Goal: Complete application form

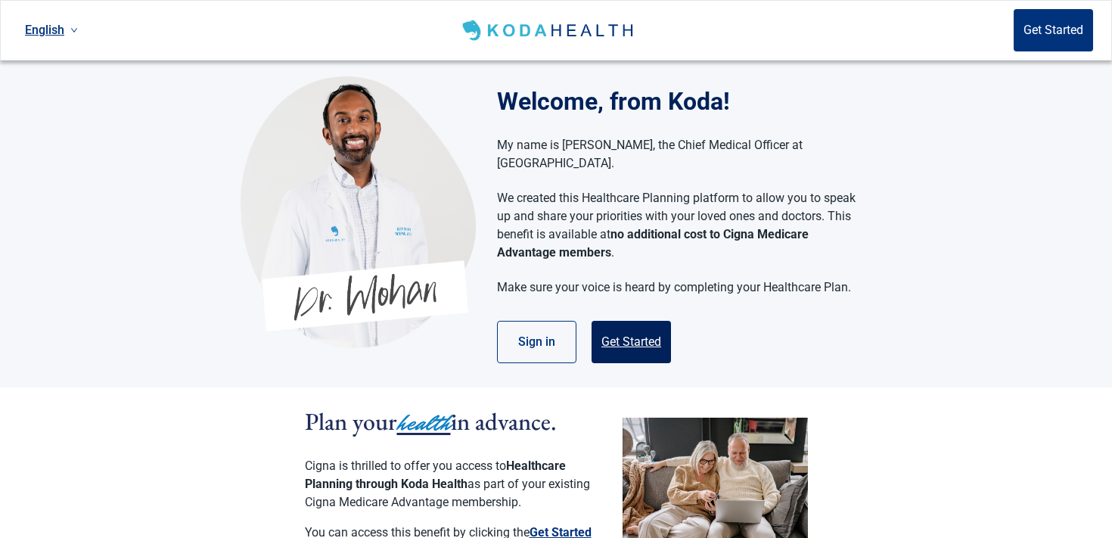
click at [625, 321] on button "Get Started" at bounding box center [631, 342] width 79 height 42
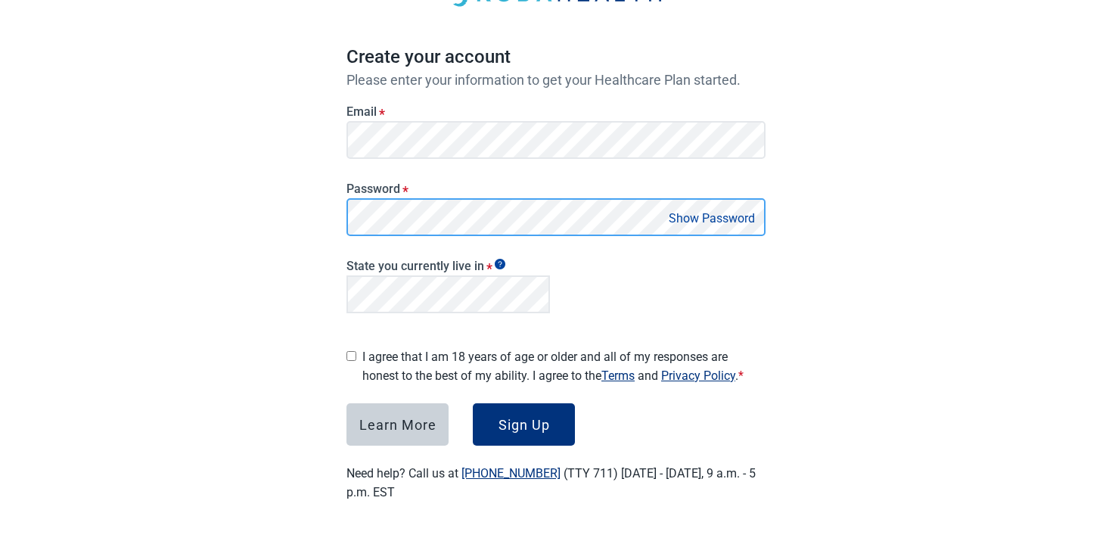
scroll to position [110, 0]
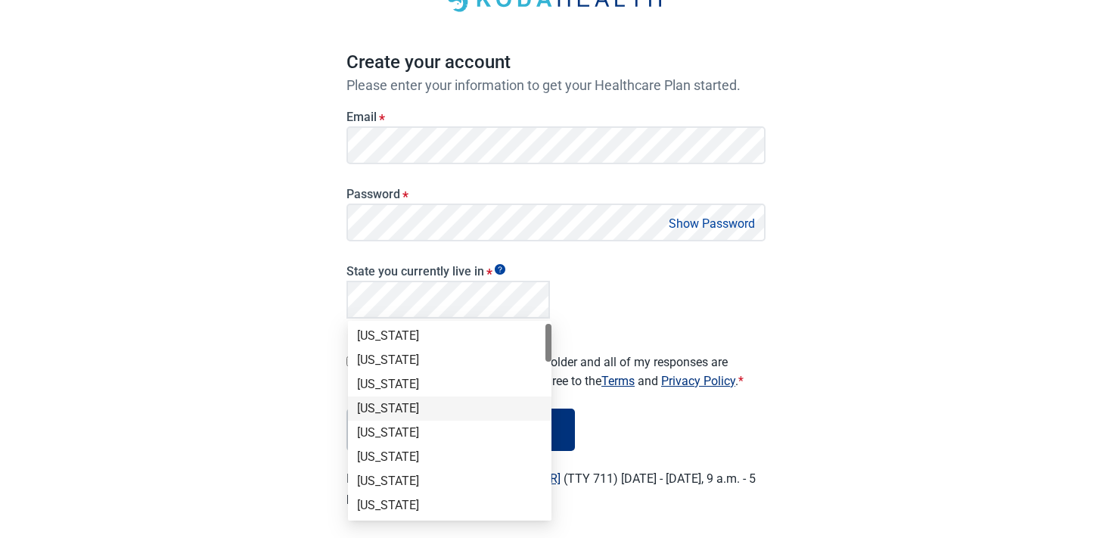
click at [383, 400] on div "Arkansas" at bounding box center [449, 408] width 185 height 17
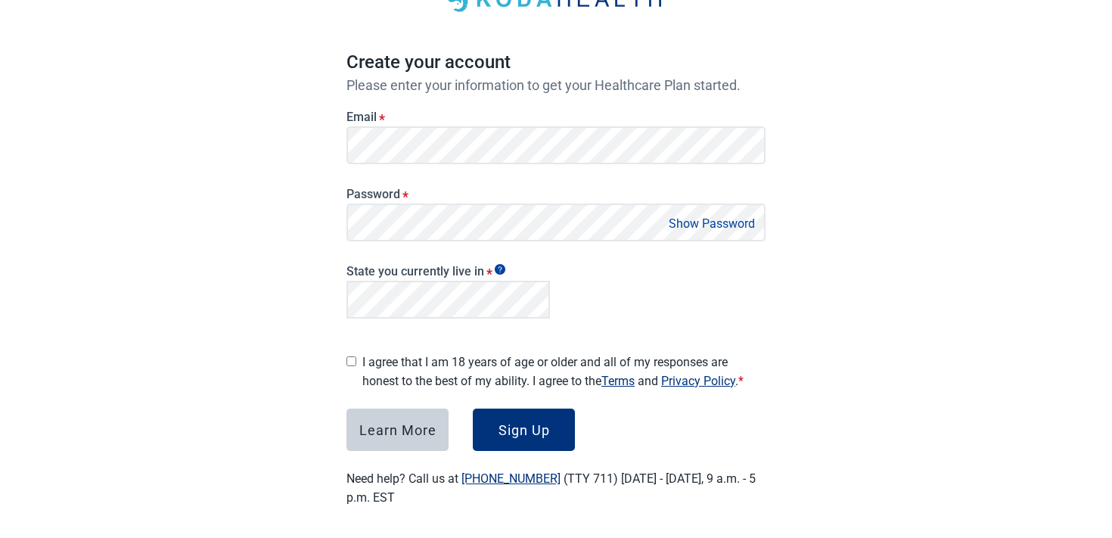
click at [443, 356] on label "I agree that I am 18 years of age or older and all of my responses are honest t…" at bounding box center [563, 372] width 403 height 38
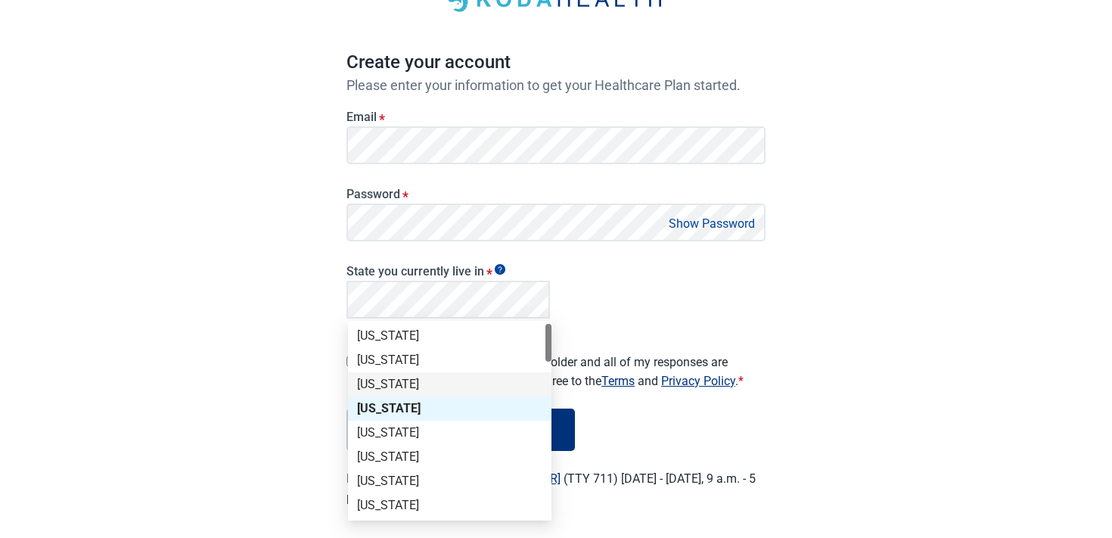
click at [417, 373] on div "Arizona" at bounding box center [449, 384] width 203 height 24
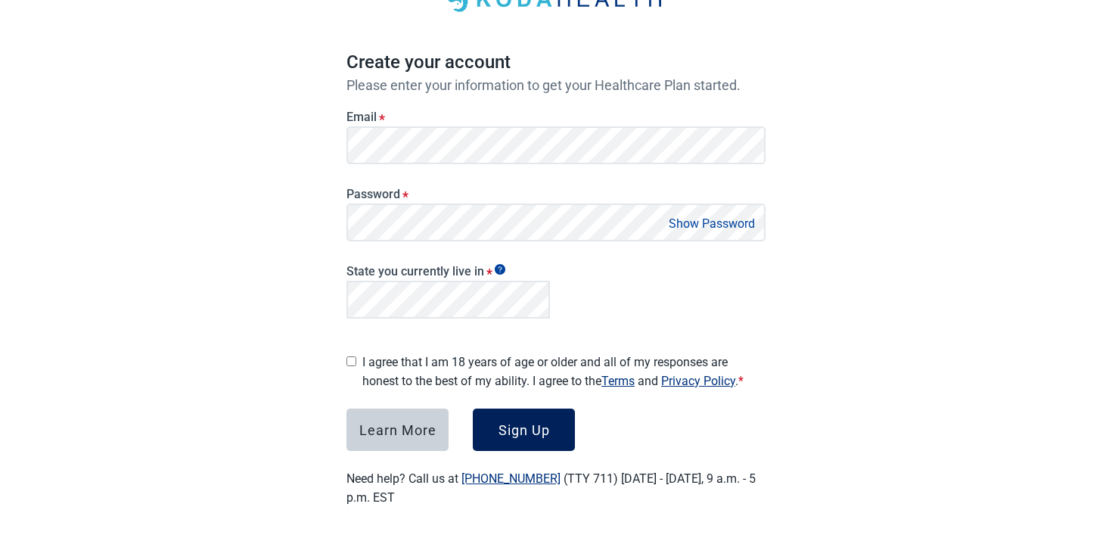
click at [509, 409] on button "Sign Up" at bounding box center [524, 430] width 102 height 42
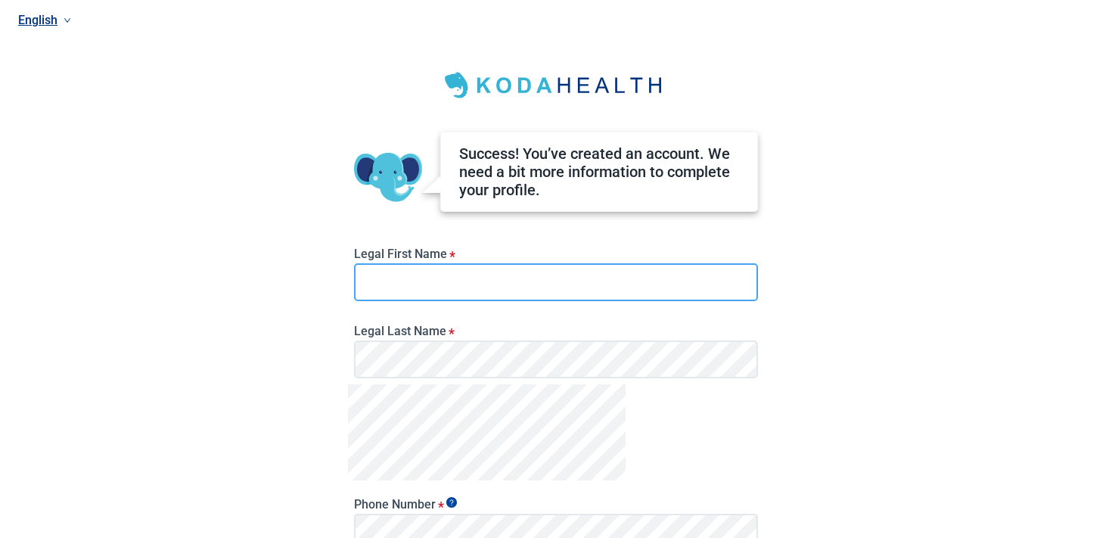
click at [499, 275] on input "Legal First Name *" at bounding box center [556, 282] width 404 height 38
type input "*****"
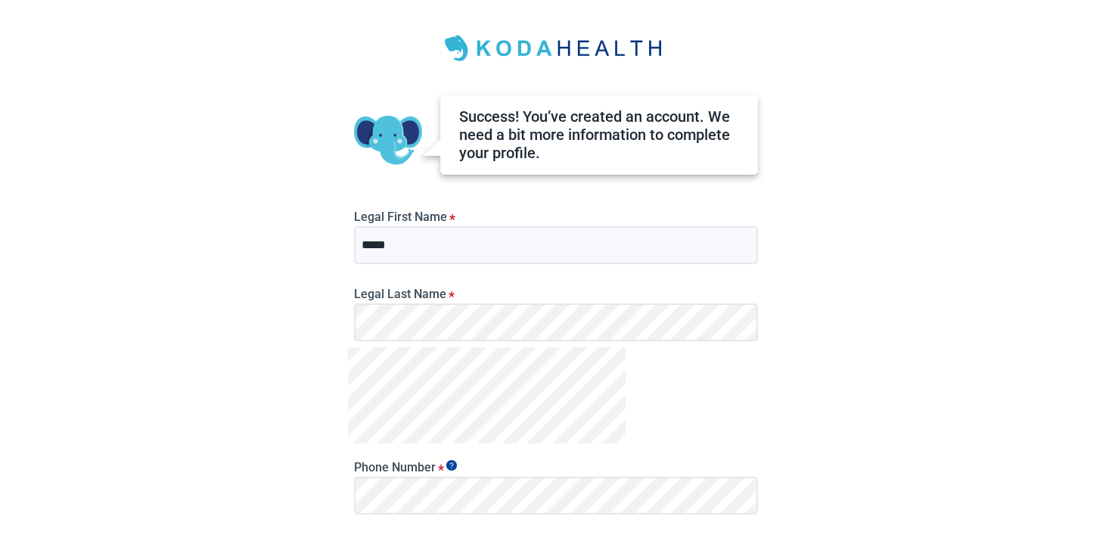
scroll to position [60, 0]
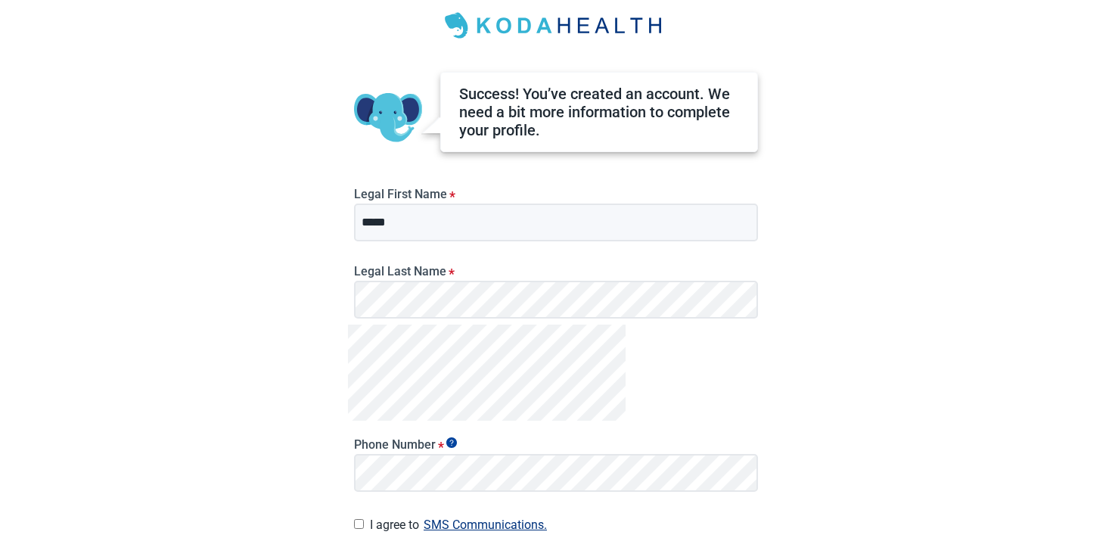
click at [353, 477] on div "Phone Number *" at bounding box center [556, 459] width 416 height 77
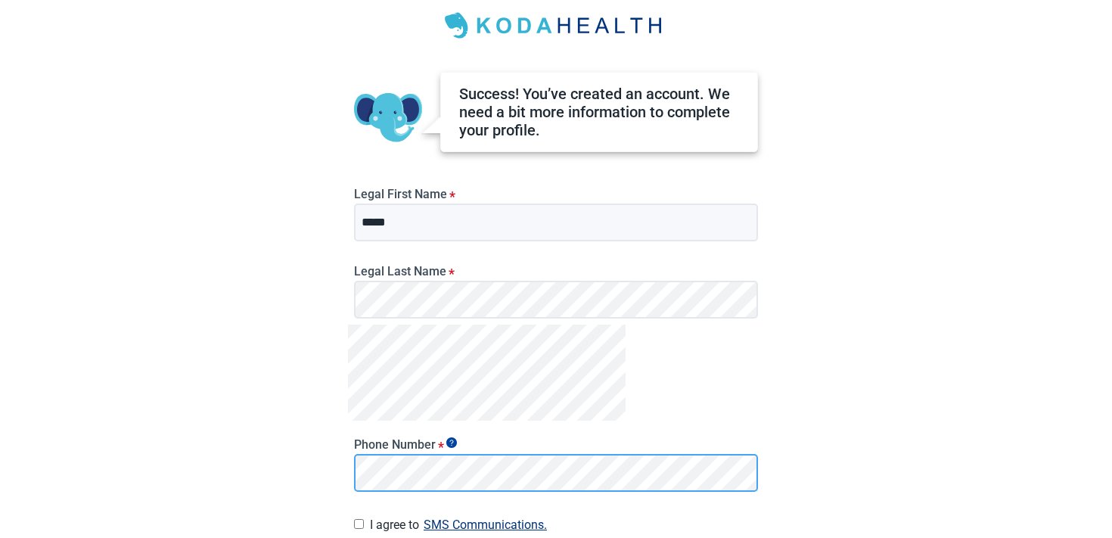
scroll to position [197, 0]
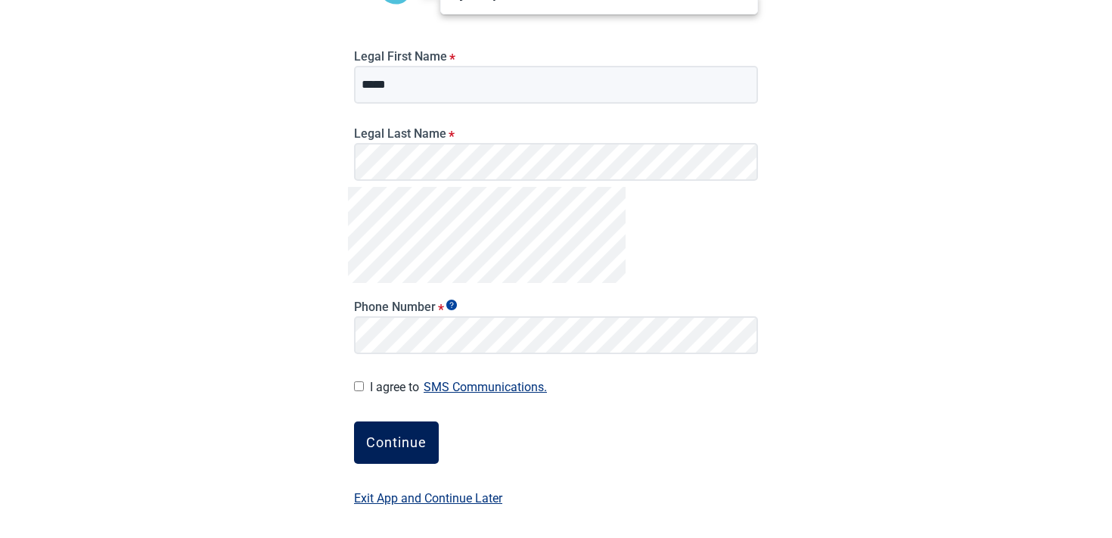
click at [413, 440] on div "Continue" at bounding box center [396, 442] width 61 height 15
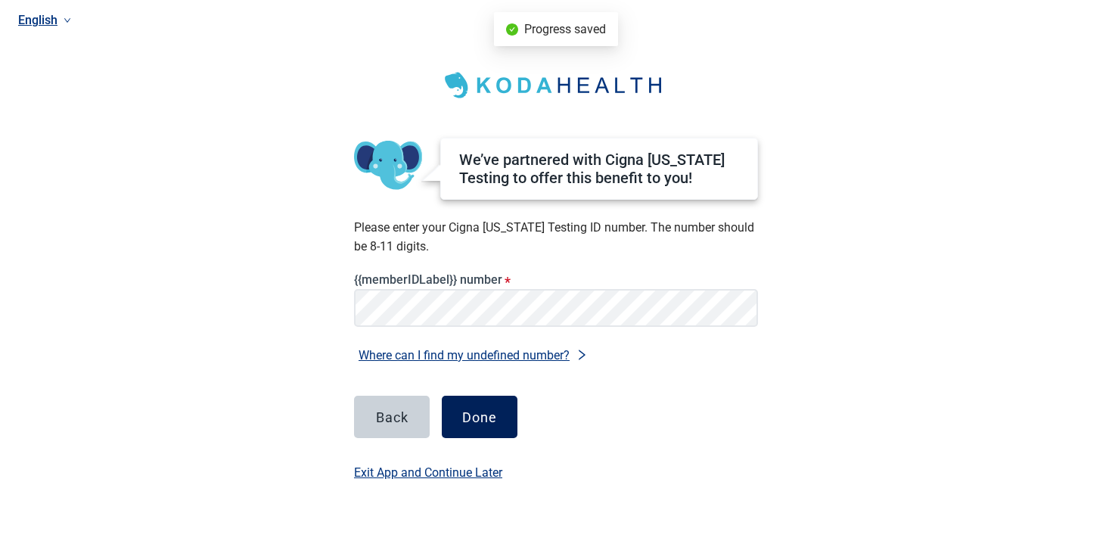
click at [463, 404] on button "Done" at bounding box center [480, 417] width 76 height 42
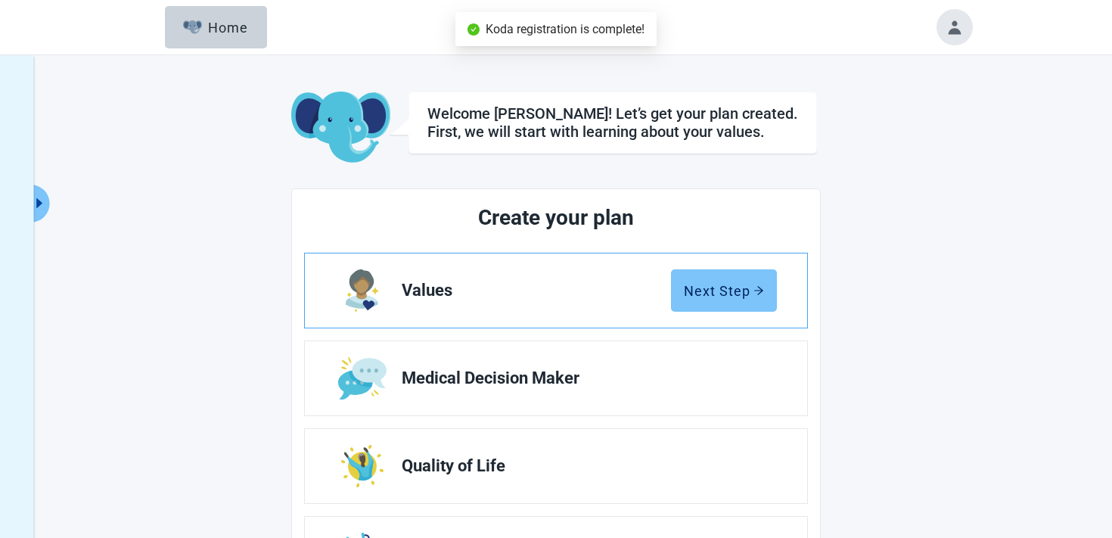
click at [702, 300] on button "Next Step" at bounding box center [724, 290] width 106 height 42
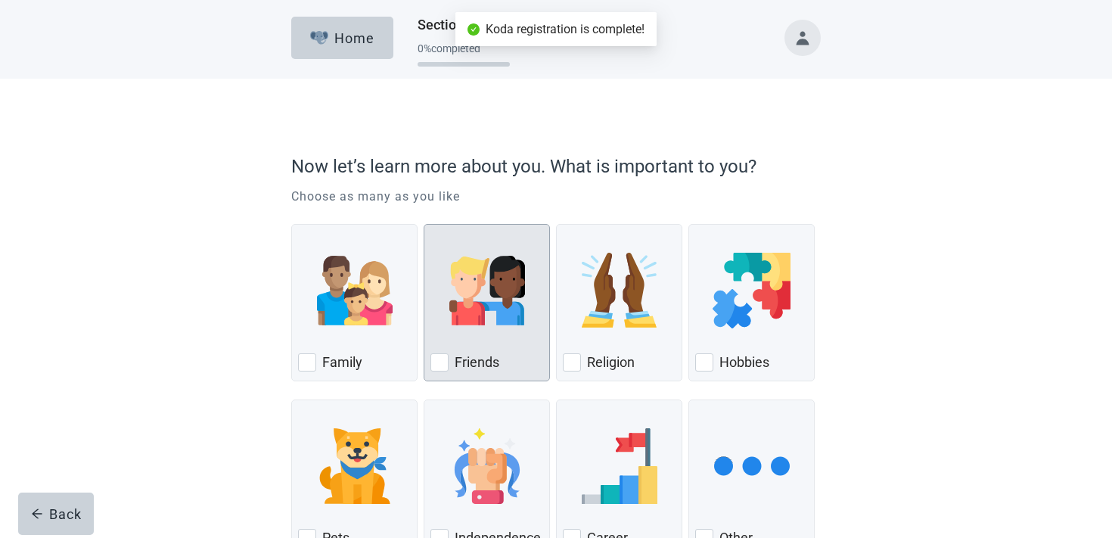
click at [511, 360] on div "Friends" at bounding box center [486, 362] width 113 height 24
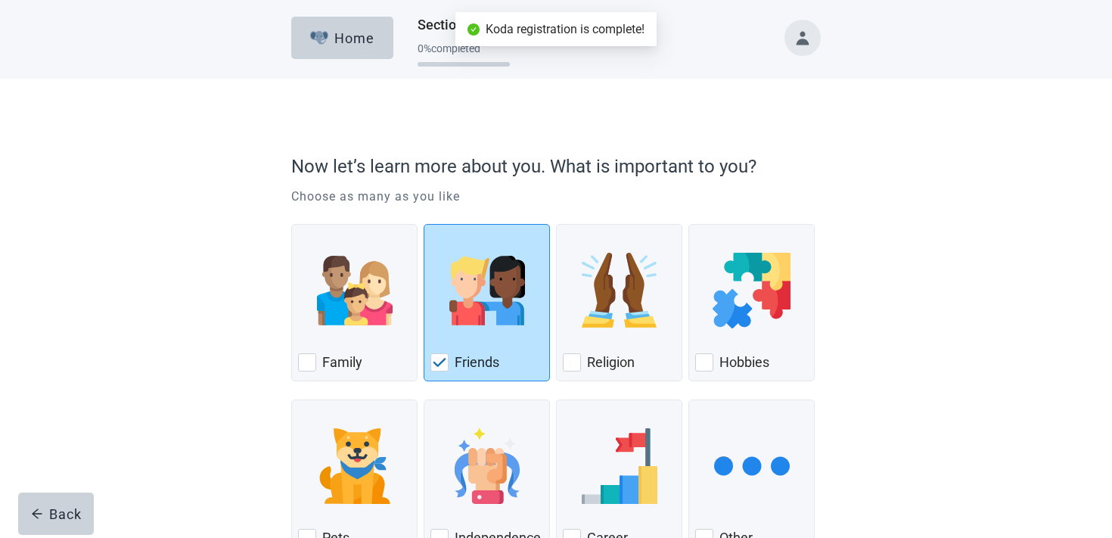
scroll to position [113, 0]
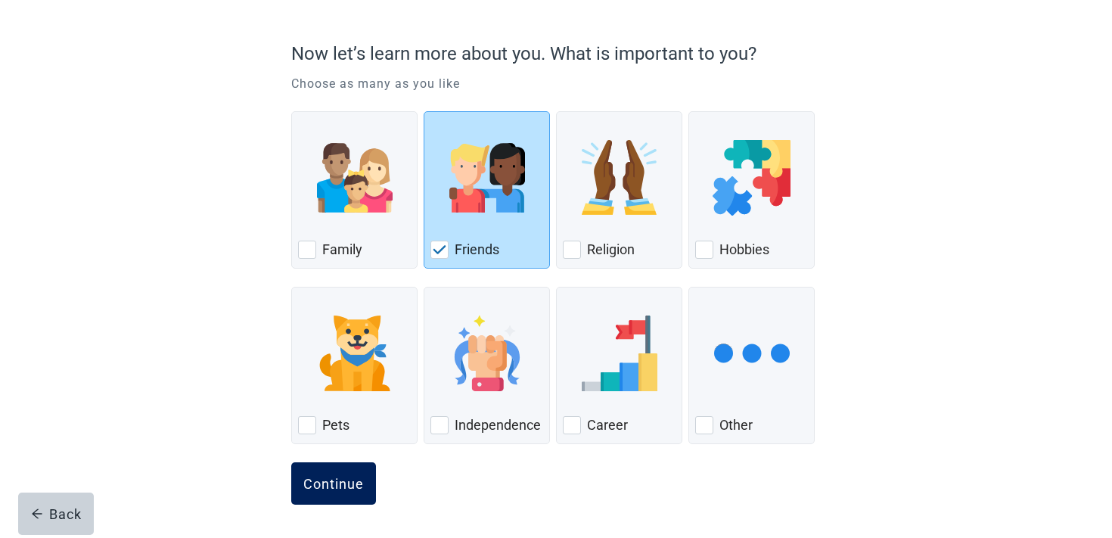
click at [337, 476] on div "Continue" at bounding box center [333, 483] width 61 height 15
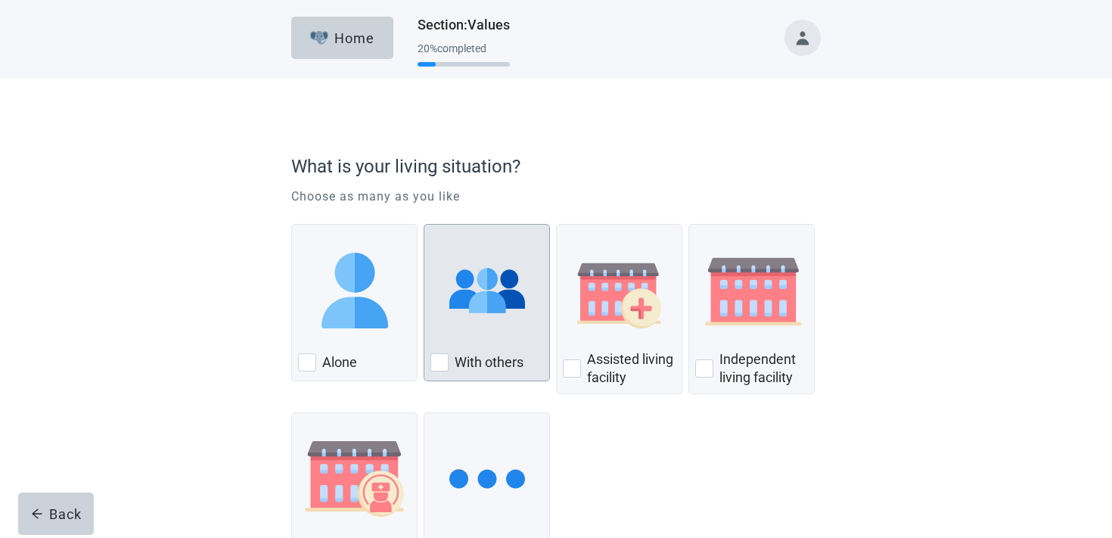
click at [446, 334] on div "With Others, checkbox, not checked" at bounding box center [486, 291] width 113 height 120
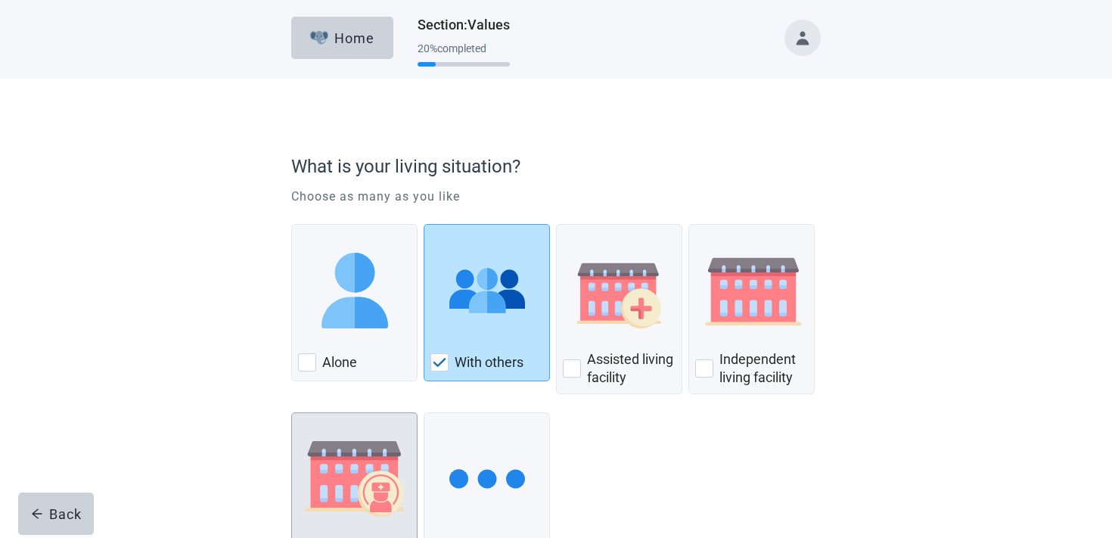
scroll to position [125, 0]
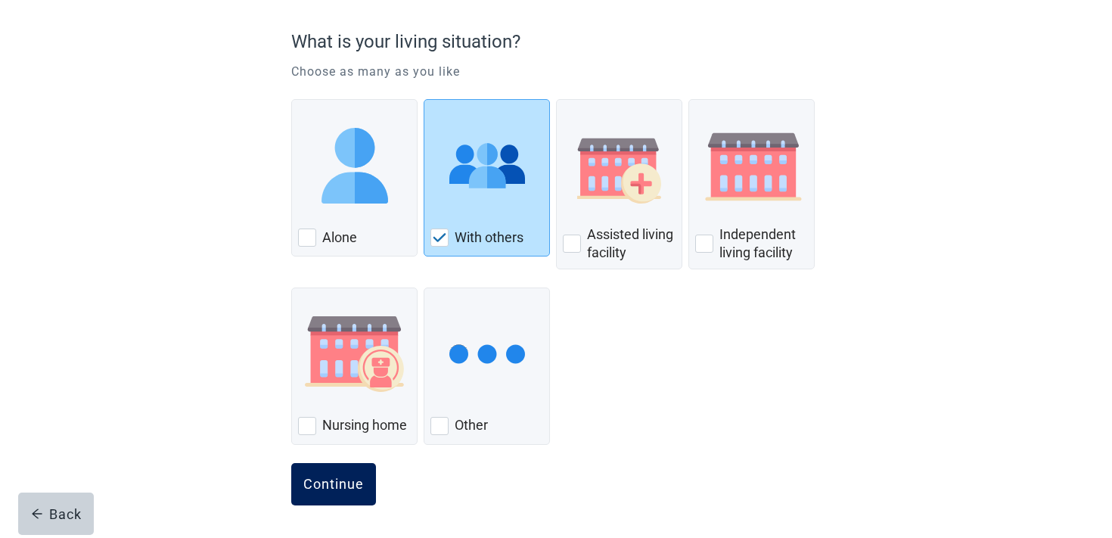
click at [352, 474] on button "Continue" at bounding box center [333, 484] width 85 height 42
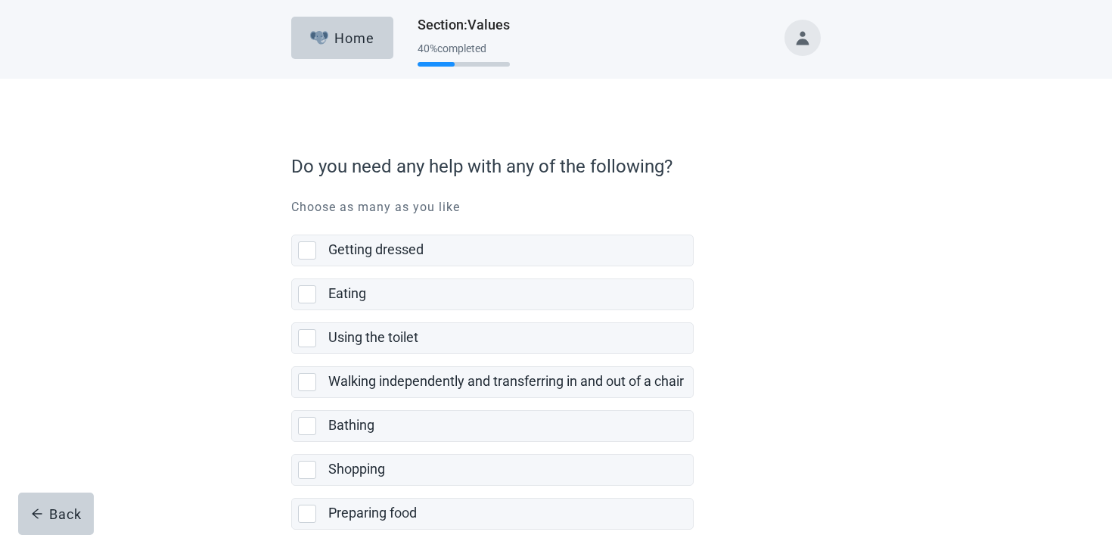
click at [405, 318] on label "Using the toilet" at bounding box center [492, 332] width 402 height 44
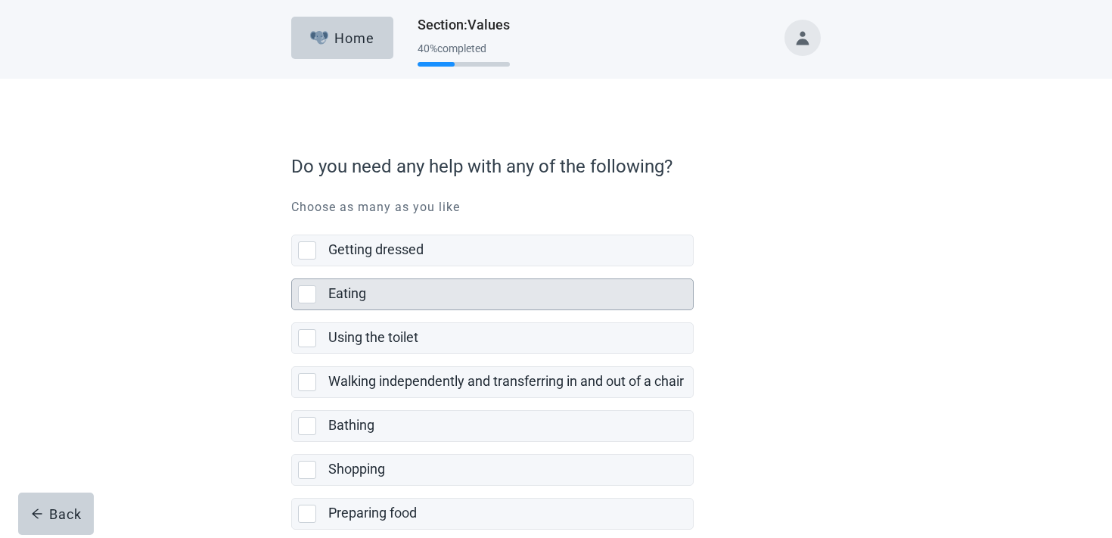
click at [403, 296] on div "Eating" at bounding box center [506, 293] width 356 height 19
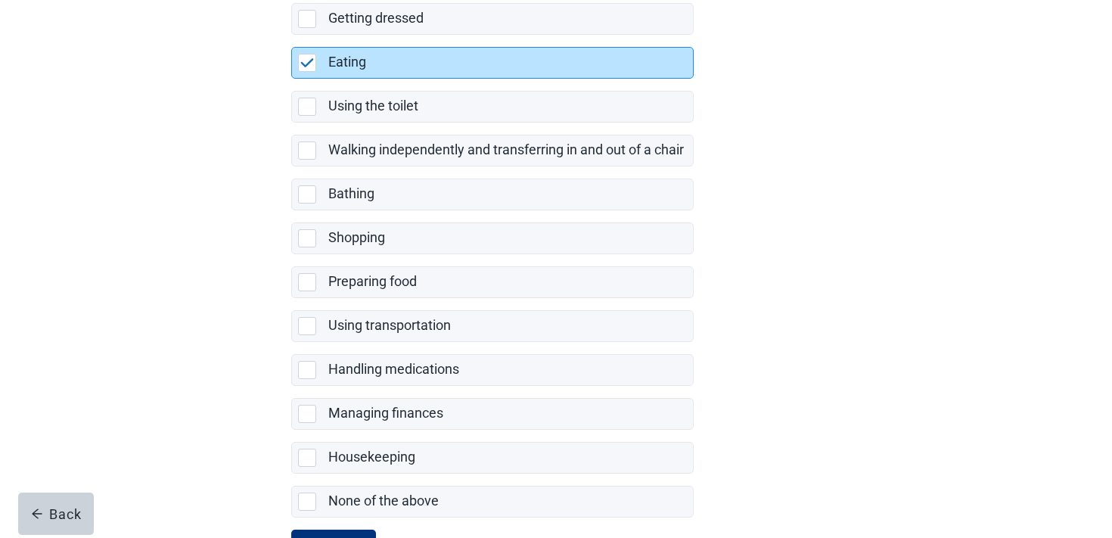
scroll to position [299, 0]
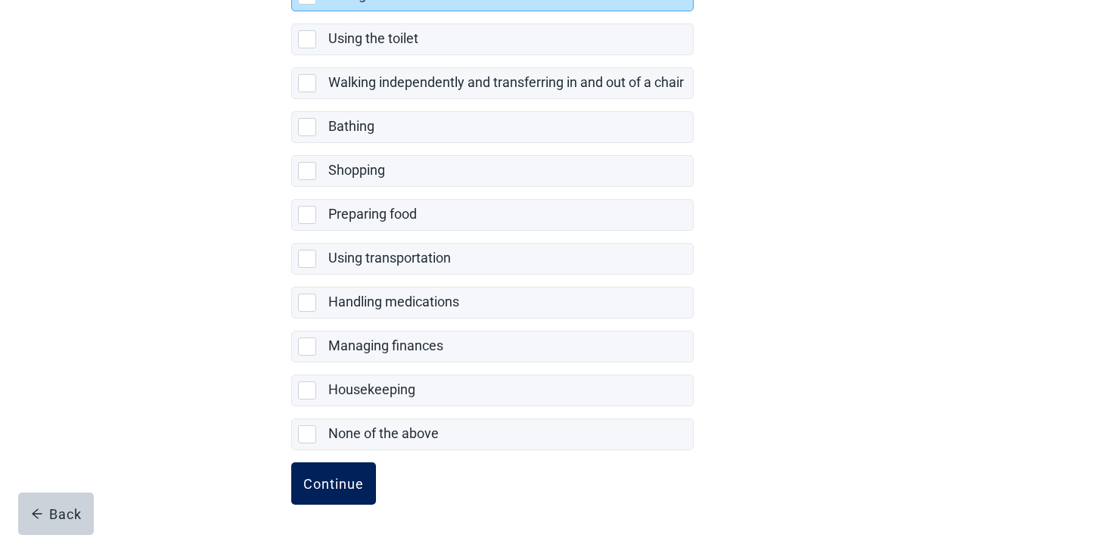
click at [347, 469] on button "Continue" at bounding box center [333, 483] width 85 height 42
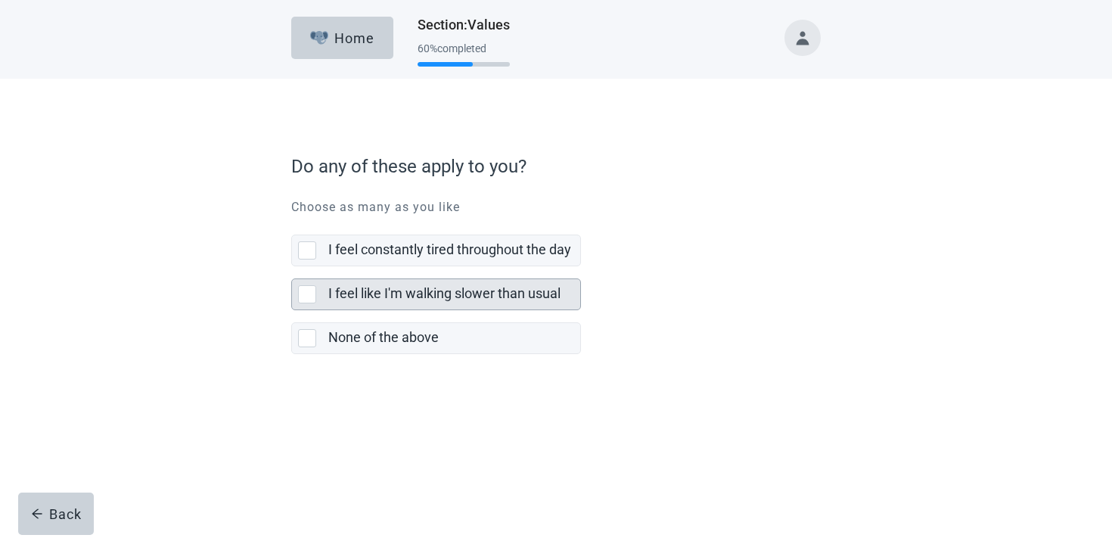
click at [449, 304] on div "I feel like I'm walking slower than usual" at bounding box center [454, 294] width 252 height 30
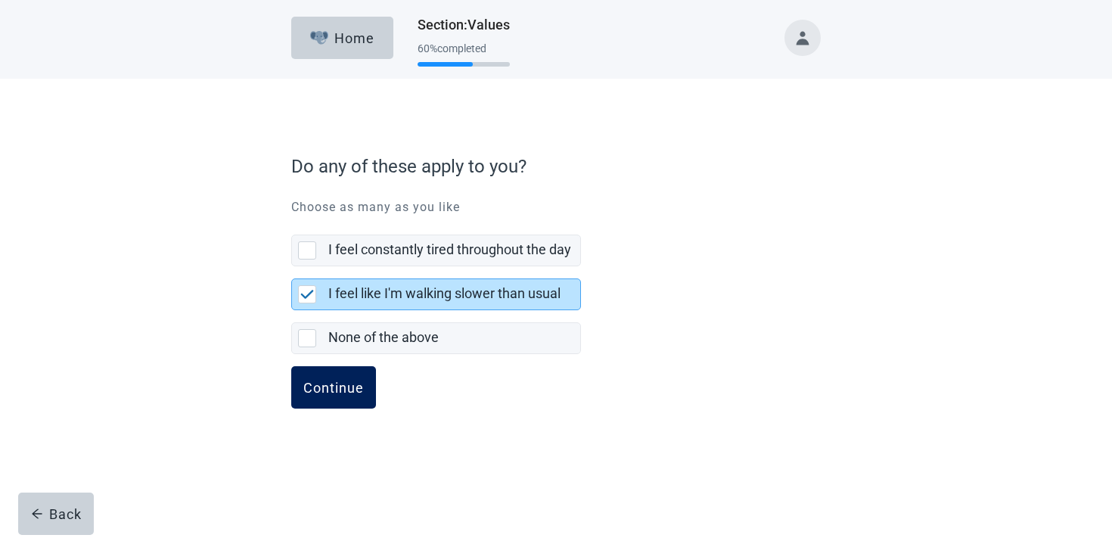
click at [355, 383] on div "Continue" at bounding box center [333, 387] width 61 height 15
